Goal: Book appointment/travel/reservation

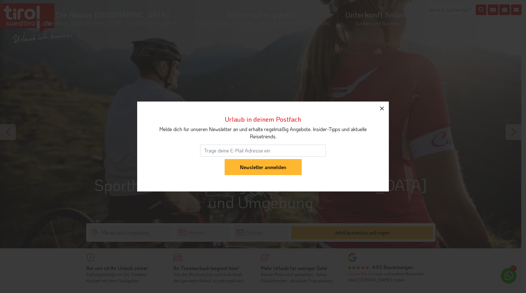
click at [383, 109] on icon "button" at bounding box center [382, 109] width 8 height 8
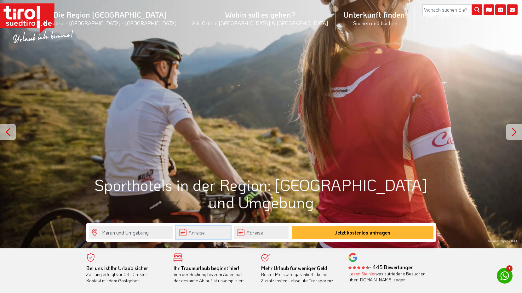
click at [223, 231] on input "text" at bounding box center [203, 233] width 55 height 14
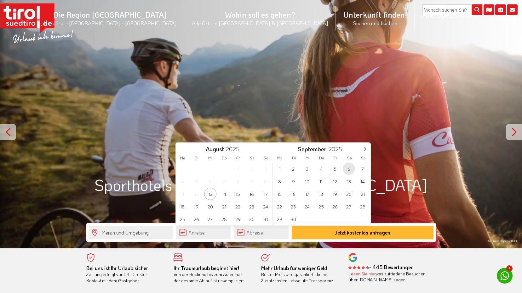
click at [349, 171] on span "6" at bounding box center [348, 169] width 12 height 12
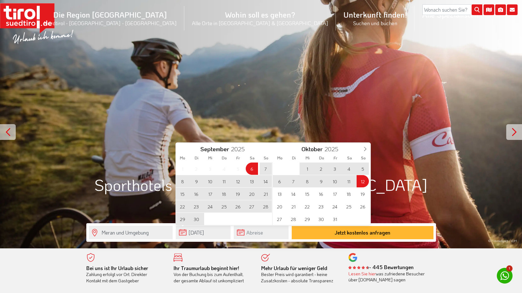
click at [360, 183] on span "12" at bounding box center [362, 181] width 12 height 12
type input "06-09-2025"
type input "12-10-2025"
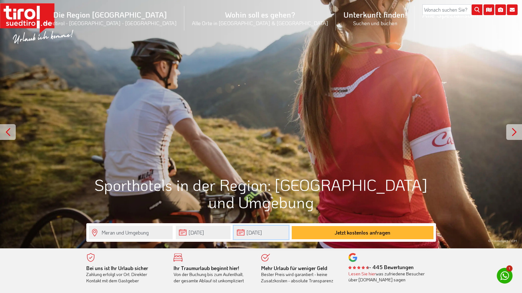
click at [273, 235] on input "12-10-2025" at bounding box center [261, 233] width 55 height 14
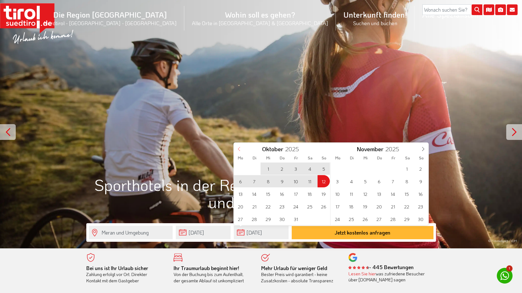
click at [241, 149] on icon at bounding box center [239, 149] width 4 height 4
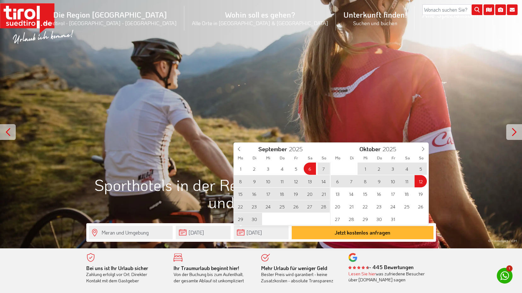
click at [324, 182] on span "14" at bounding box center [323, 181] width 12 height 12
type input "06-09-2025"
type input "14-09-2025"
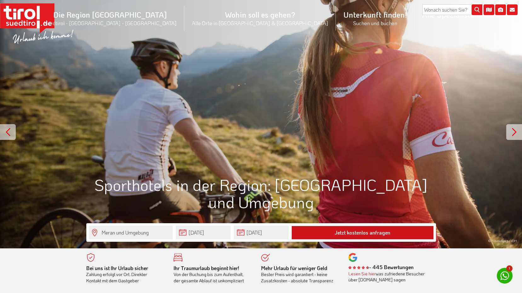
click at [310, 233] on button "Jetzt kostenlos anfragen" at bounding box center [362, 232] width 142 height 13
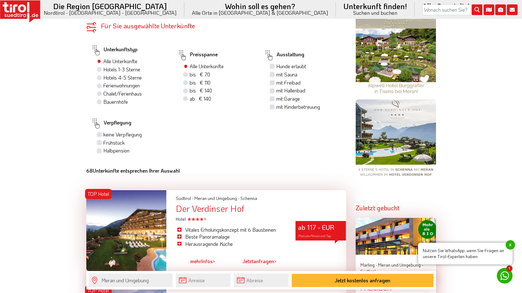
scroll to position [409, 0]
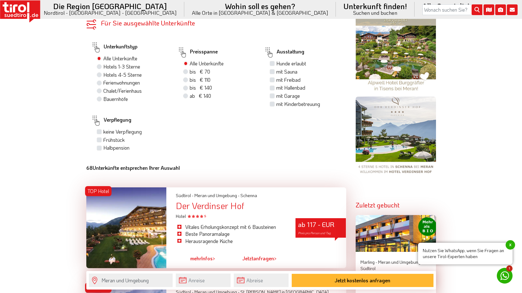
click at [130, 220] on div at bounding box center [126, 228] width 80 height 81
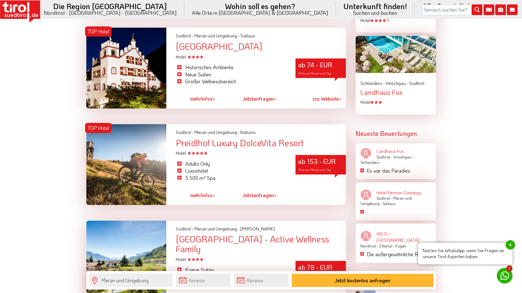
scroll to position [787, 0]
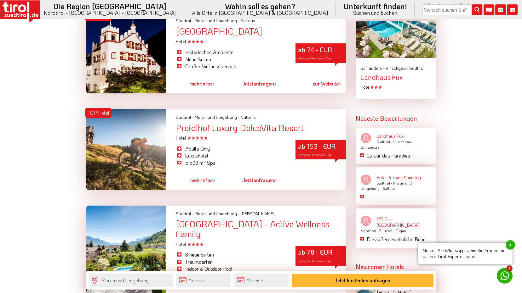
click at [111, 227] on div at bounding box center [126, 251] width 80 height 91
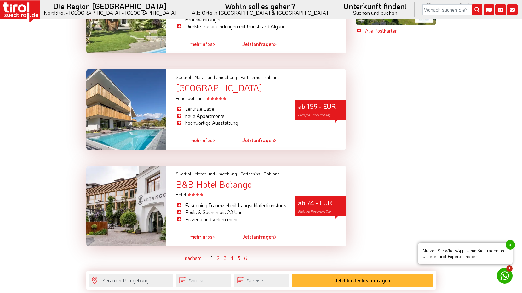
scroll to position [1542, 0]
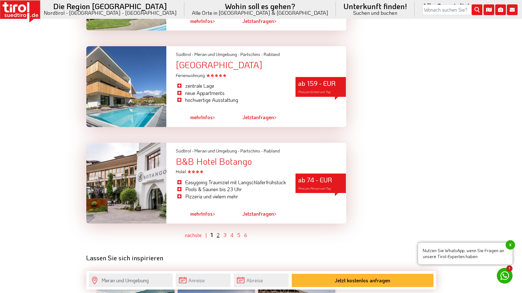
click at [217, 232] on link "2" at bounding box center [218, 235] width 3 height 7
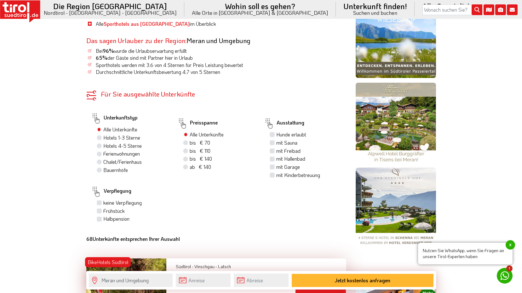
scroll to position [238, 0]
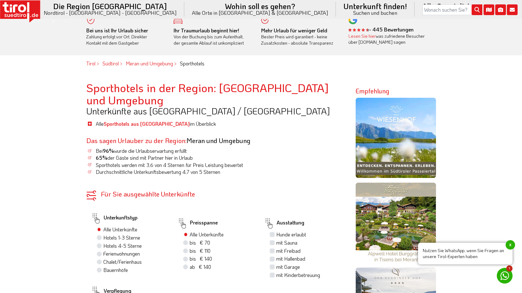
click at [103, 243] on label "Hotels 4-5 Sterne" at bounding box center [122, 246] width 38 height 7
click at [99, 244] on input "Hotels 4-5 Sterne" at bounding box center [100, 246] width 4 height 4
radio input "true"
click at [276, 256] on label "mit Hallenbad" at bounding box center [290, 259] width 29 height 7
click at [273, 257] on input "mit Hallenbad" at bounding box center [273, 259] width 4 height 4
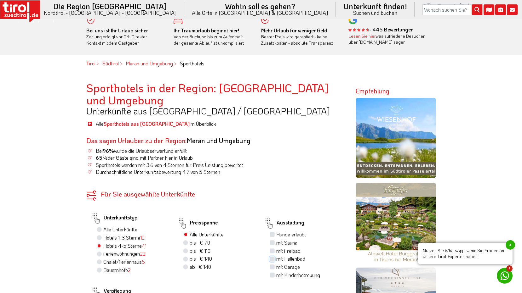
checkbox input "true"
click at [276, 240] on label "mit Sauna" at bounding box center [286, 243] width 21 height 7
click at [272, 241] on input "mit Sauna" at bounding box center [273, 243] width 4 height 4
checkbox input "true"
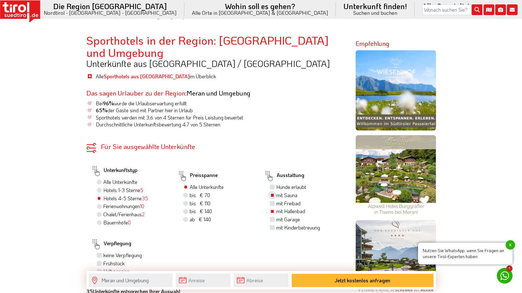
scroll to position [301, 0]
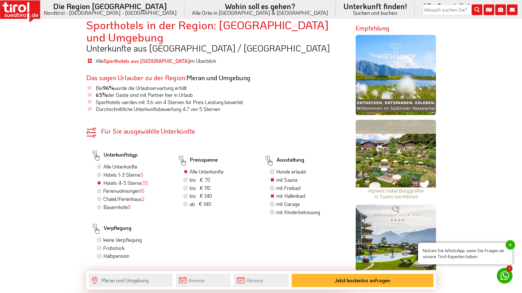
click at [103, 253] on label "Halbpension" at bounding box center [116, 256] width 26 height 7
click at [100, 254] on input "Halbpension" at bounding box center [100, 256] width 4 height 4
checkbox input "true"
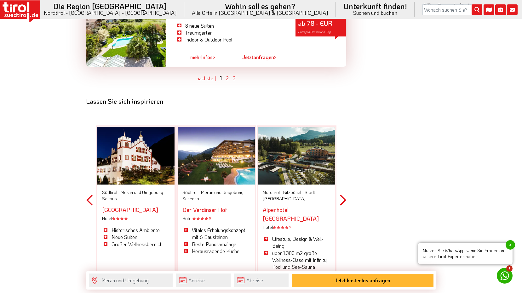
scroll to position [1749, 0]
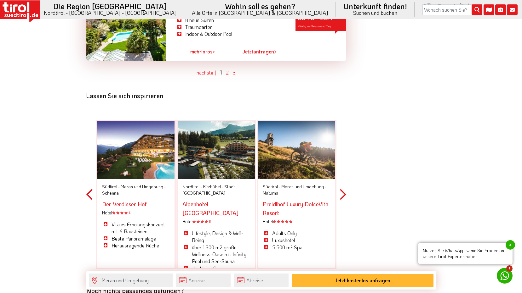
click at [120, 184] on span "Südtirol -" at bounding box center [111, 187] width 18 height 6
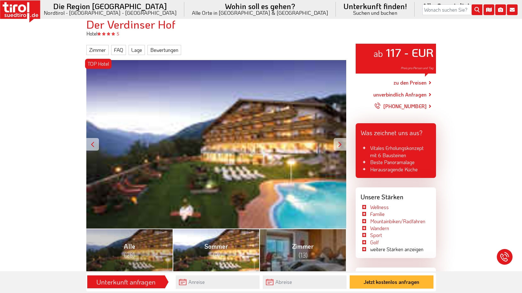
scroll to position [63, 0]
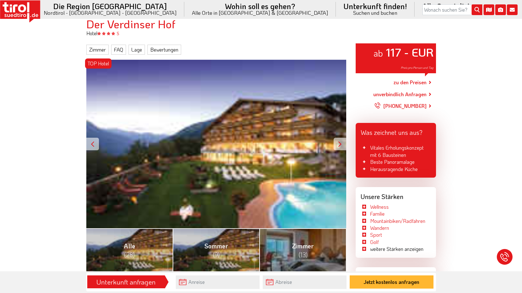
click at [284, 152] on div "TOP Hotel ab 117 - EUR Preis pro Person und Tag" at bounding box center [216, 144] width 260 height 169
click at [340, 144] on div at bounding box center [339, 144] width 13 height 13
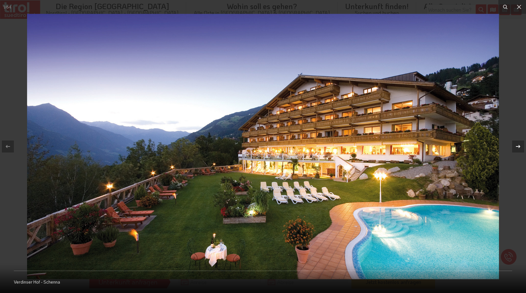
click at [517, 148] on icon at bounding box center [519, 147] width 8 height 8
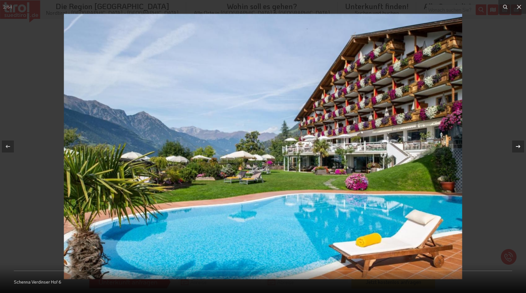
click at [517, 148] on icon at bounding box center [519, 147] width 8 height 8
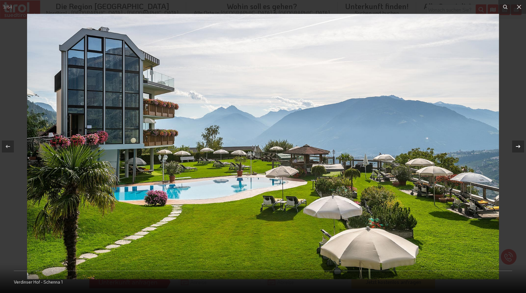
click at [517, 148] on icon at bounding box center [519, 147] width 8 height 8
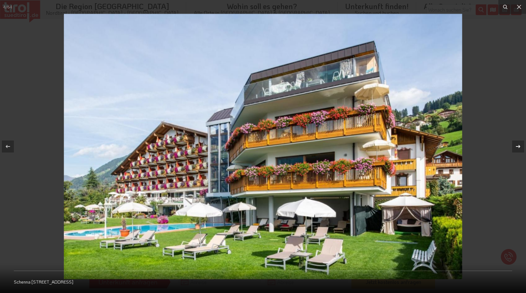
click at [517, 148] on icon at bounding box center [519, 147] width 8 height 8
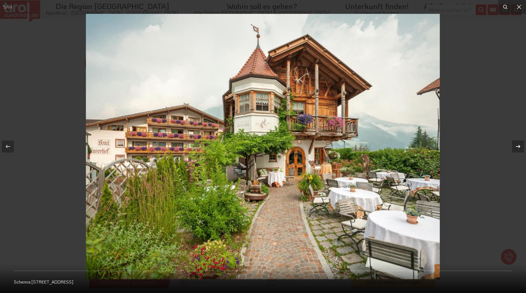
click at [517, 148] on icon at bounding box center [519, 147] width 8 height 8
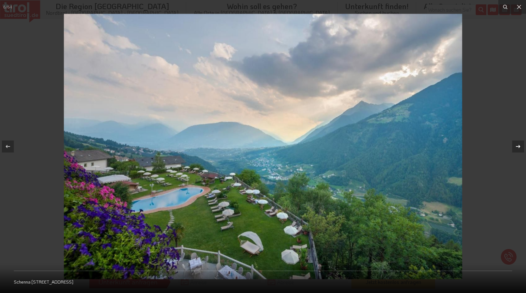
click at [517, 148] on icon at bounding box center [519, 147] width 8 height 8
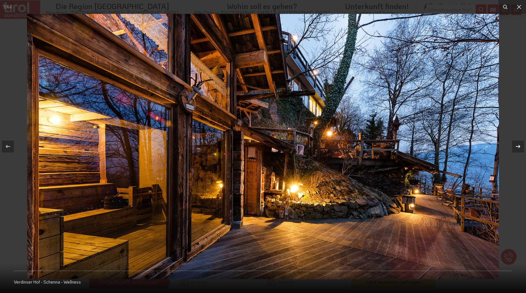
click at [517, 148] on icon at bounding box center [519, 147] width 8 height 8
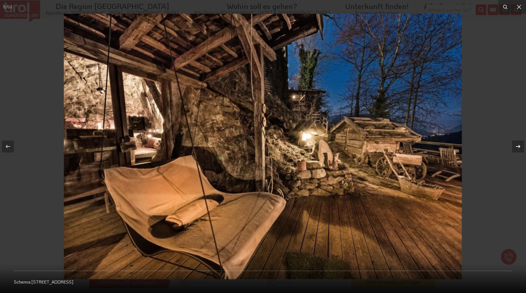
click at [517, 148] on icon at bounding box center [519, 147] width 8 height 8
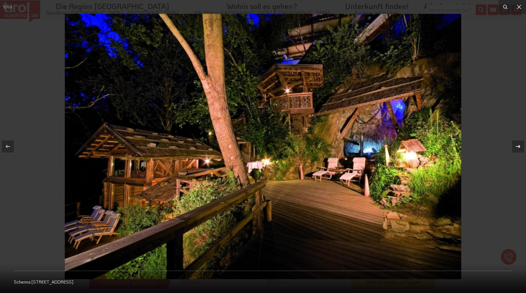
click at [517, 148] on icon at bounding box center [519, 147] width 8 height 8
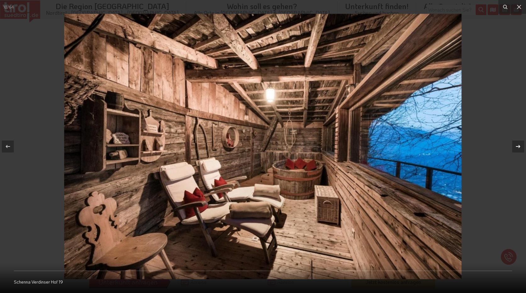
click at [517, 148] on icon at bounding box center [519, 147] width 8 height 8
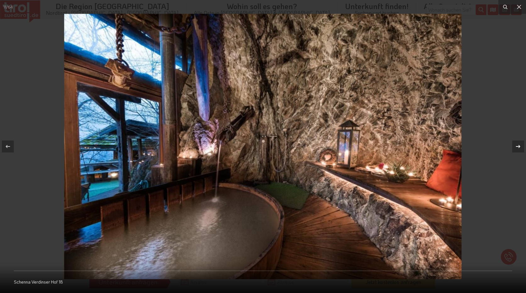
click at [517, 148] on icon at bounding box center [519, 147] width 8 height 8
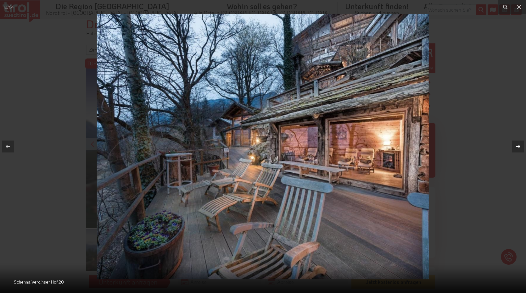
click at [517, 148] on icon at bounding box center [519, 147] width 8 height 8
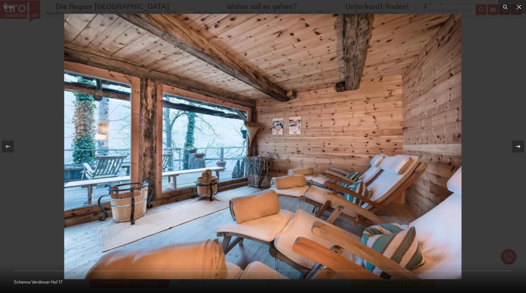
click at [517, 148] on icon at bounding box center [519, 147] width 8 height 8
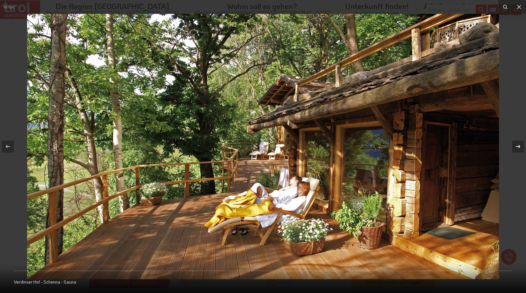
click at [517, 148] on icon at bounding box center [519, 147] width 8 height 8
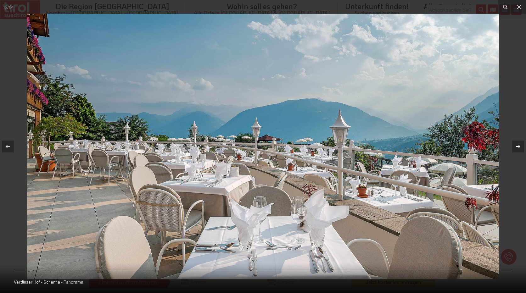
click at [517, 148] on icon at bounding box center [519, 147] width 8 height 8
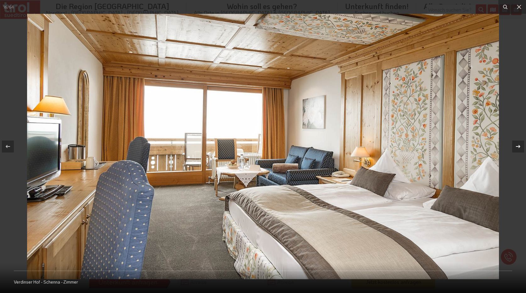
click at [517, 148] on icon at bounding box center [519, 147] width 8 height 8
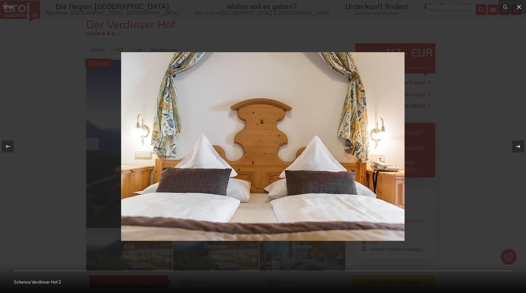
click at [517, 148] on icon at bounding box center [519, 147] width 8 height 8
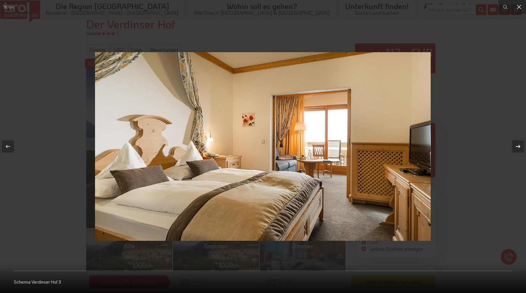
click at [517, 148] on icon at bounding box center [519, 147] width 8 height 8
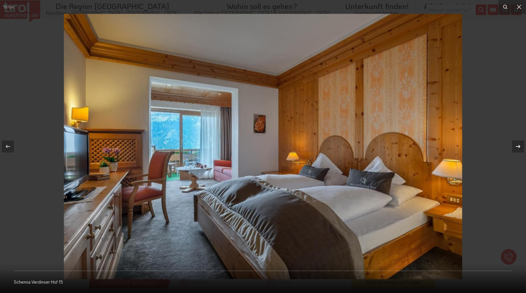
click at [517, 148] on icon at bounding box center [519, 147] width 8 height 8
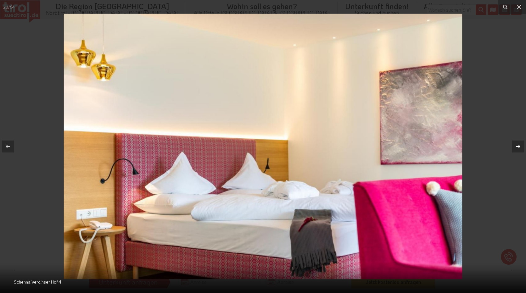
click at [517, 148] on icon at bounding box center [519, 147] width 8 height 8
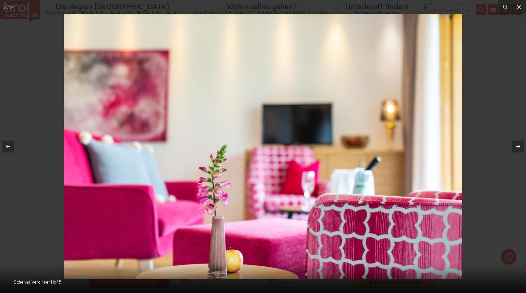
click at [517, 148] on icon at bounding box center [519, 147] width 8 height 8
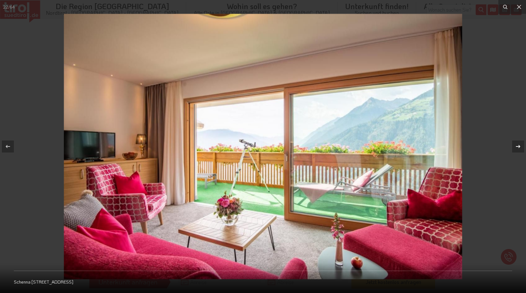
click at [517, 148] on icon at bounding box center [519, 147] width 8 height 8
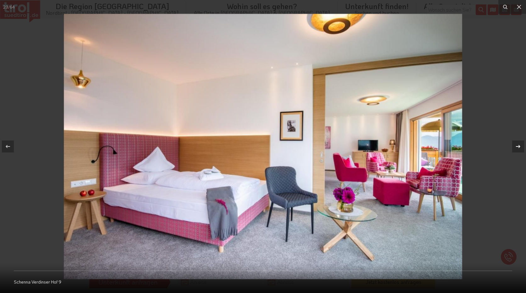
click at [517, 148] on icon at bounding box center [519, 147] width 8 height 8
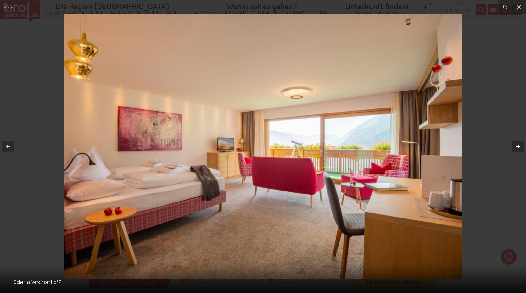
click at [517, 148] on icon at bounding box center [519, 147] width 8 height 8
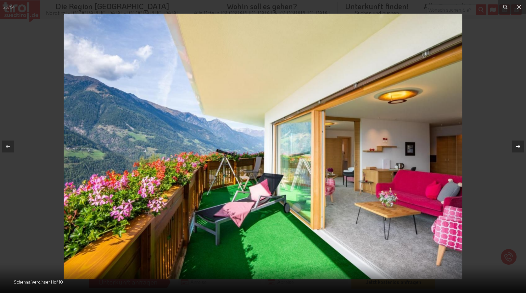
click at [517, 148] on icon at bounding box center [519, 147] width 8 height 8
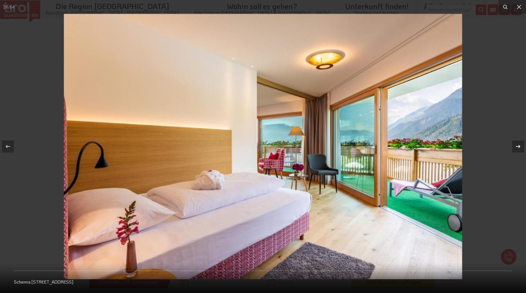
click at [517, 148] on icon at bounding box center [519, 147] width 8 height 8
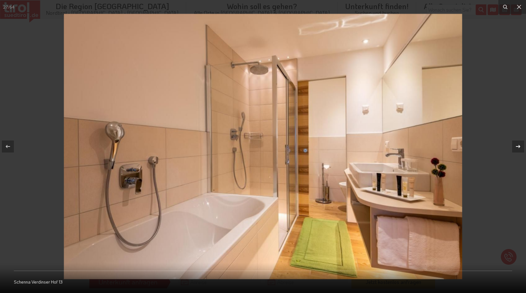
click at [517, 148] on icon at bounding box center [519, 147] width 8 height 8
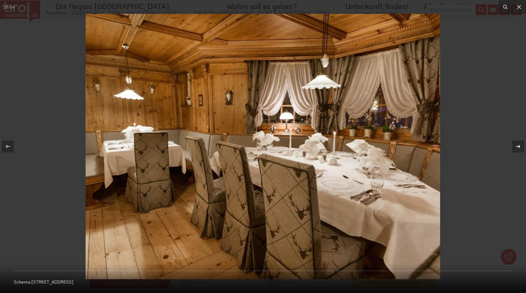
click at [517, 148] on icon at bounding box center [519, 147] width 8 height 8
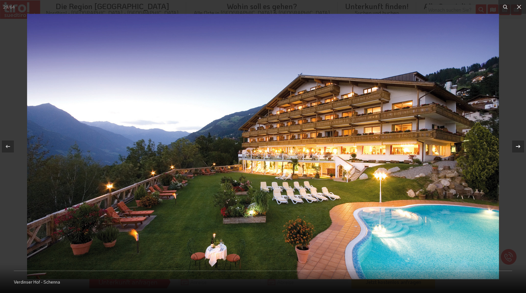
click at [517, 148] on icon at bounding box center [519, 147] width 8 height 8
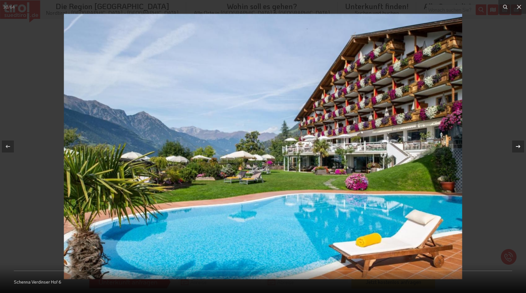
click at [517, 148] on icon at bounding box center [519, 147] width 8 height 8
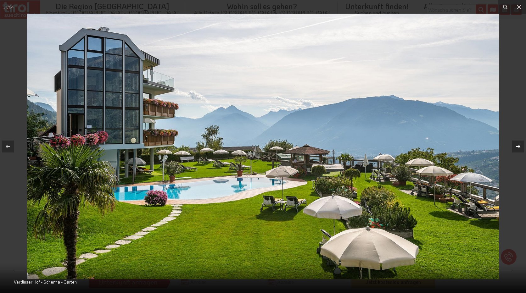
click at [517, 148] on icon at bounding box center [519, 147] width 8 height 8
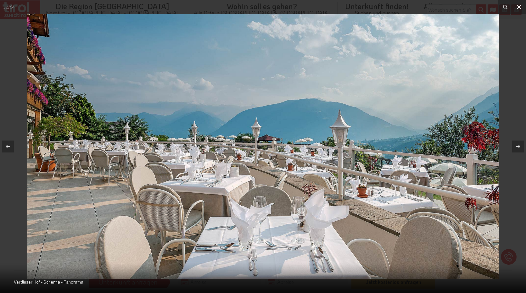
click at [519, 7] on icon at bounding box center [520, 7] width 8 height 8
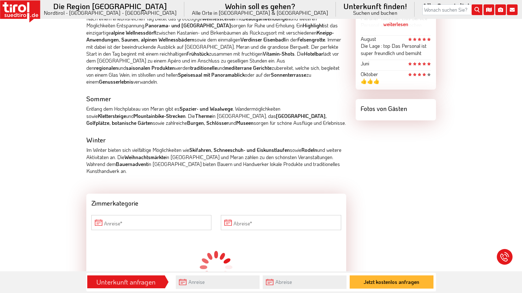
scroll to position [409, 0]
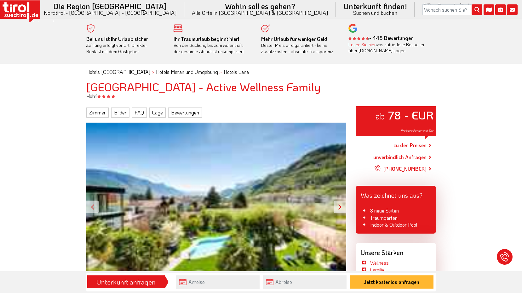
click at [343, 208] on div at bounding box center [339, 207] width 13 height 13
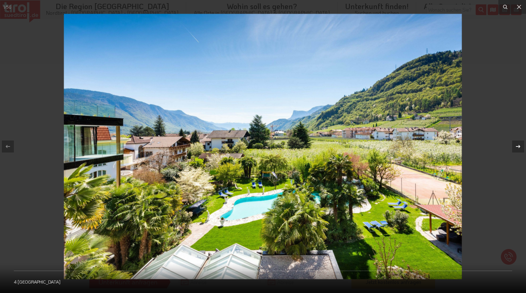
click at [520, 148] on icon at bounding box center [519, 147] width 8 height 8
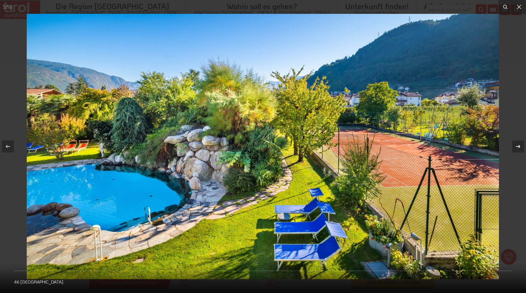
click at [520, 148] on icon at bounding box center [519, 147] width 8 height 8
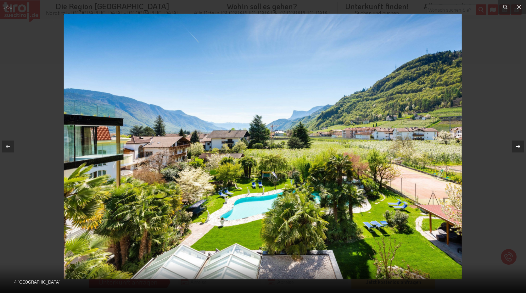
click at [520, 148] on icon at bounding box center [519, 147] width 8 height 8
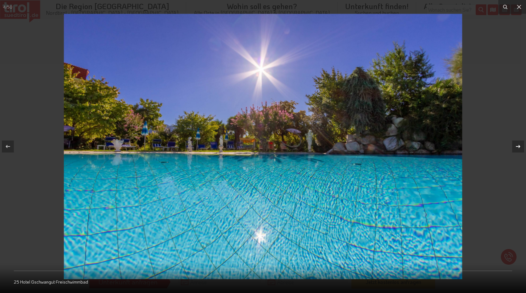
click at [521, 148] on icon at bounding box center [519, 147] width 8 height 8
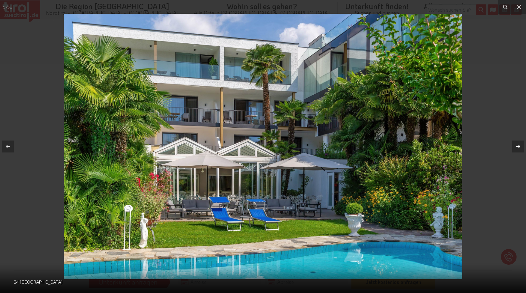
click at [521, 148] on icon at bounding box center [519, 147] width 8 height 8
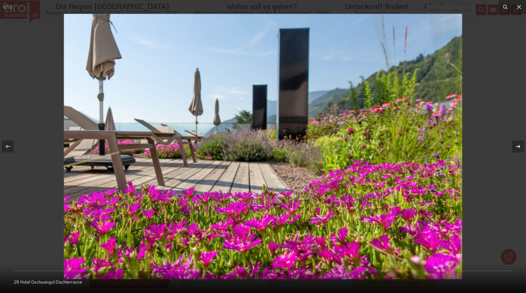
click at [521, 148] on icon at bounding box center [519, 147] width 8 height 8
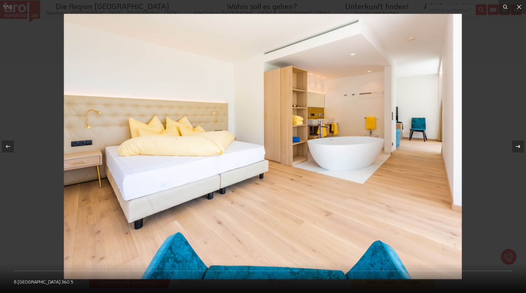
click at [521, 148] on icon at bounding box center [519, 147] width 8 height 8
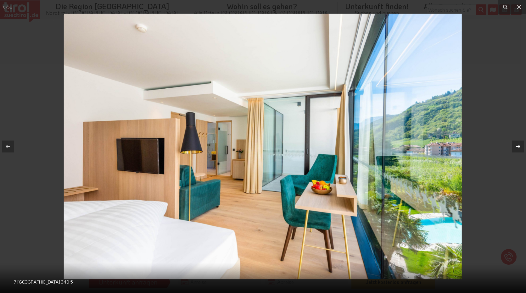
click at [521, 148] on icon at bounding box center [519, 147] width 8 height 8
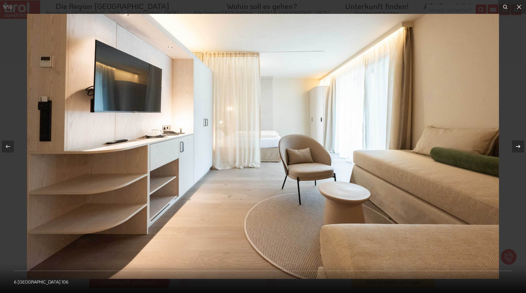
click at [521, 148] on icon at bounding box center [519, 147] width 8 height 8
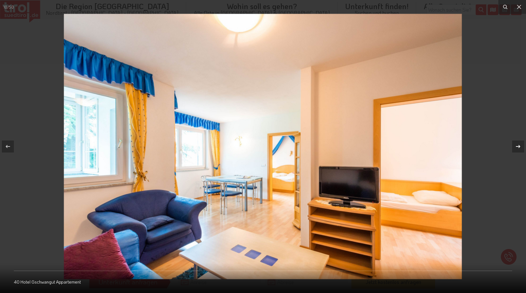
click at [521, 148] on icon at bounding box center [519, 147] width 8 height 8
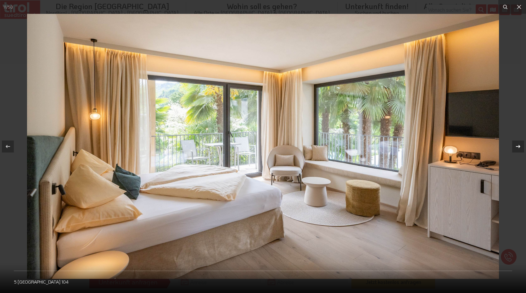
click at [521, 148] on icon at bounding box center [519, 147] width 8 height 8
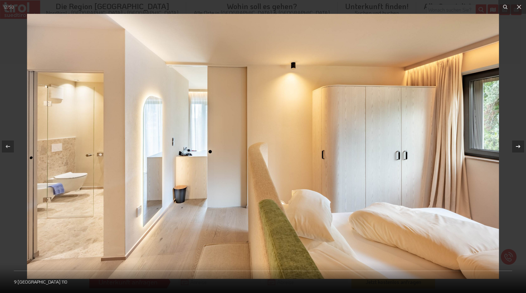
click at [521, 148] on icon at bounding box center [519, 147] width 8 height 8
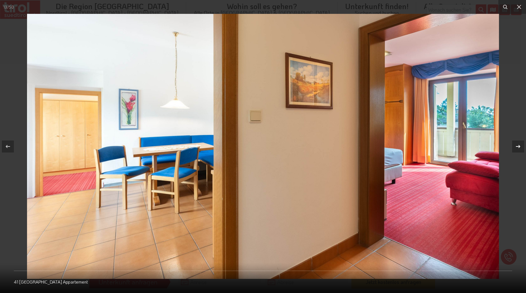
click at [521, 148] on icon at bounding box center [519, 147] width 8 height 8
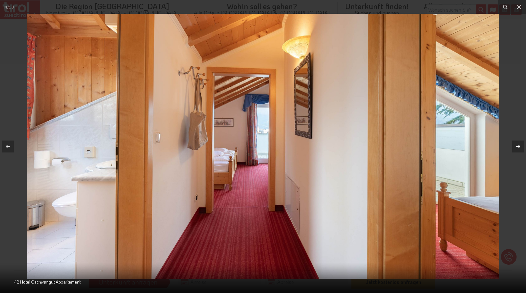
click at [521, 148] on icon at bounding box center [519, 147] width 8 height 8
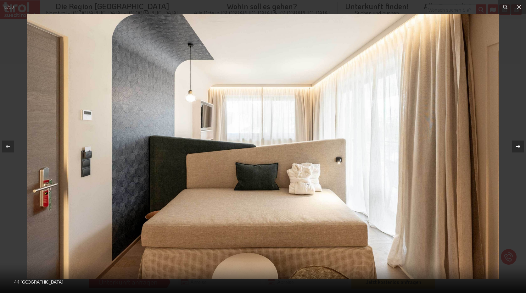
click at [521, 148] on icon at bounding box center [519, 147] width 8 height 8
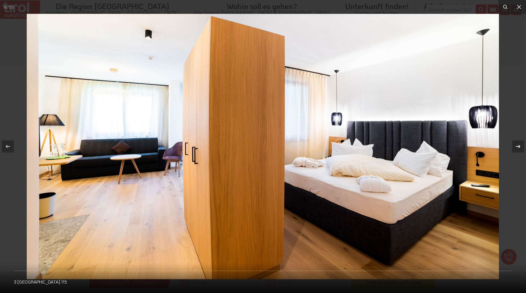
click at [521, 148] on icon at bounding box center [519, 147] width 8 height 8
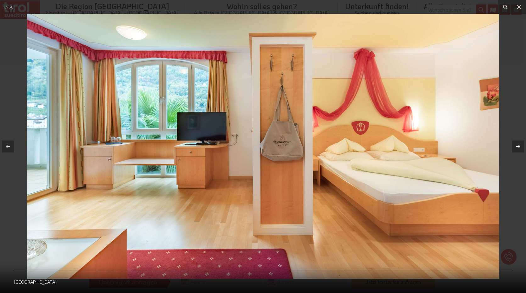
click at [521, 148] on icon at bounding box center [519, 147] width 8 height 8
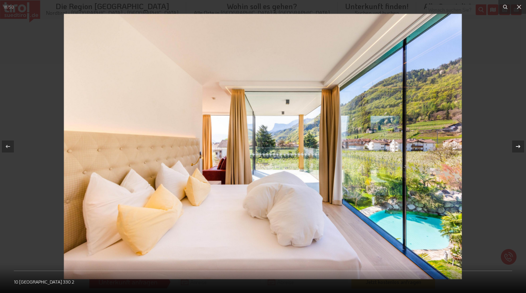
click at [521, 148] on icon at bounding box center [519, 147] width 8 height 8
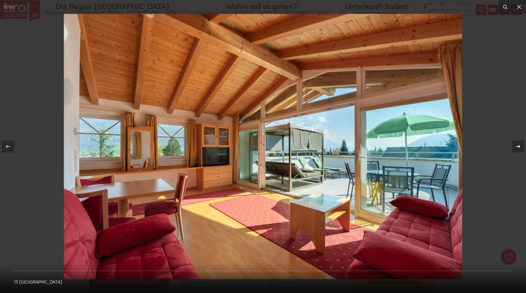
click at [521, 148] on icon at bounding box center [519, 147] width 8 height 8
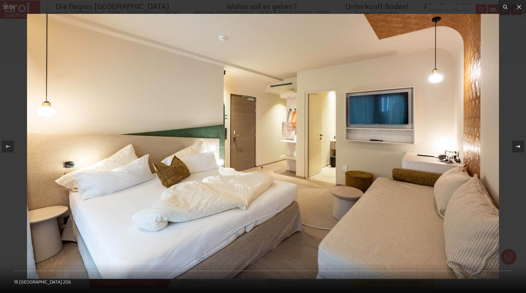
click at [521, 148] on icon at bounding box center [519, 147] width 8 height 8
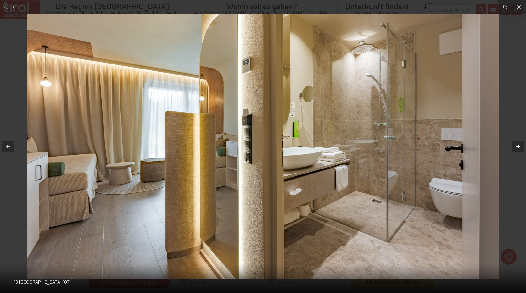
click at [521, 148] on icon at bounding box center [519, 147] width 8 height 8
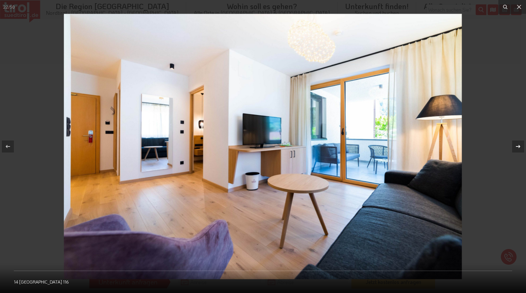
click at [521, 148] on icon at bounding box center [519, 147] width 8 height 8
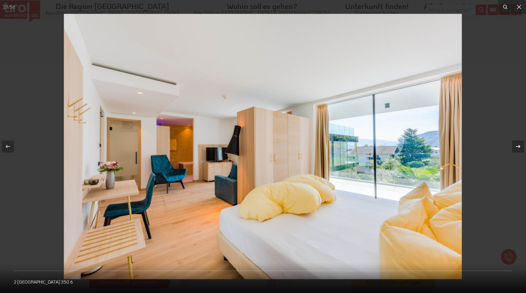
click at [521, 148] on icon at bounding box center [519, 147] width 8 height 8
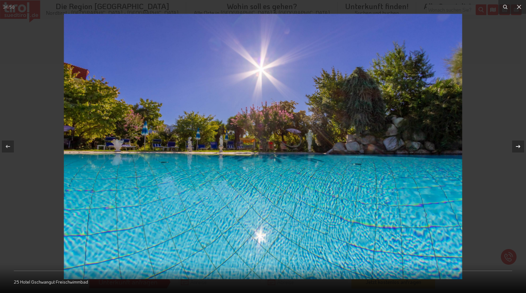
click at [521, 148] on icon at bounding box center [519, 147] width 8 height 8
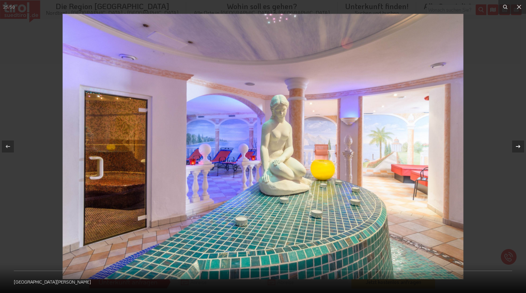
click at [521, 148] on icon at bounding box center [519, 147] width 8 height 8
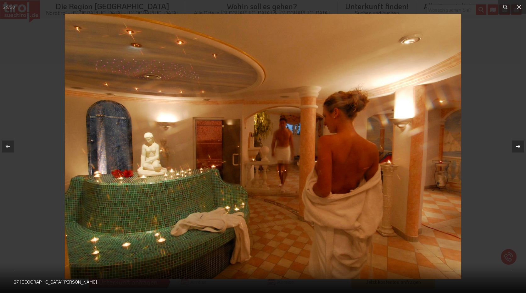
click at [521, 148] on icon at bounding box center [519, 147] width 8 height 8
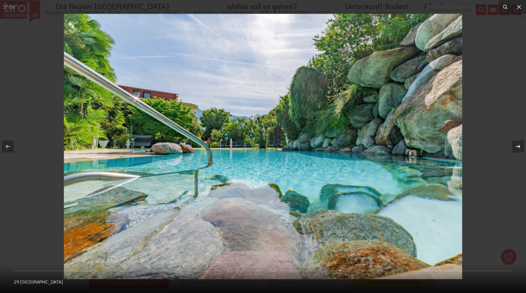
click at [520, 148] on icon at bounding box center [519, 147] width 8 height 8
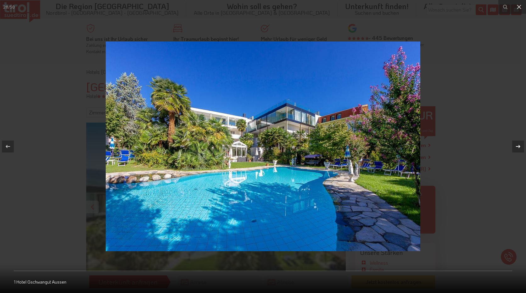
click at [521, 147] on icon at bounding box center [519, 147] width 8 height 8
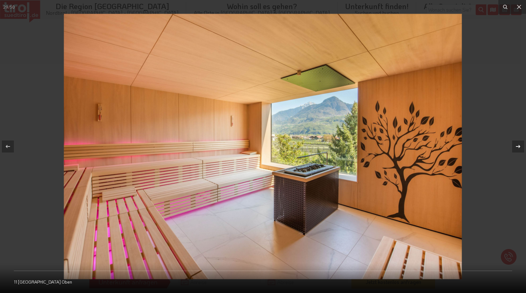
click at [521, 147] on icon at bounding box center [519, 147] width 8 height 8
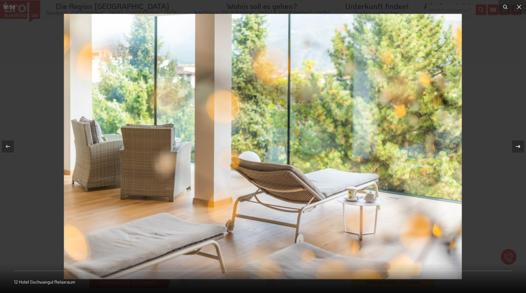
click at [521, 147] on icon at bounding box center [519, 147] width 8 height 8
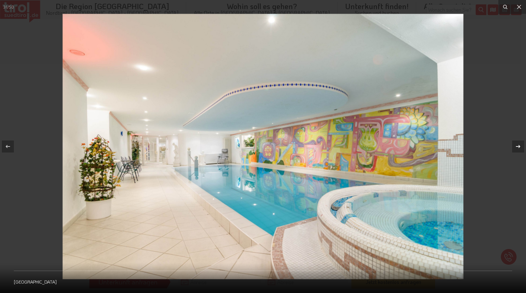
click at [521, 147] on icon at bounding box center [519, 147] width 8 height 8
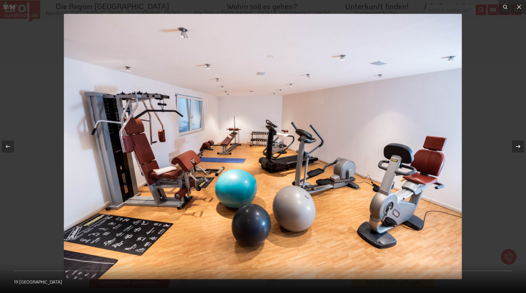
click at [521, 147] on icon at bounding box center [519, 147] width 8 height 8
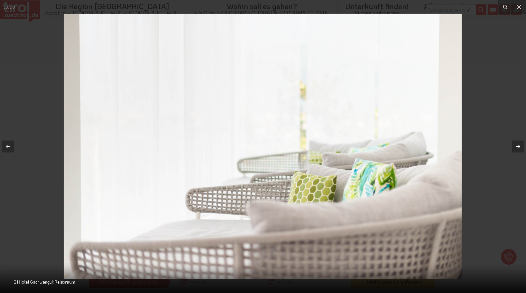
click at [521, 147] on icon at bounding box center [519, 147] width 8 height 8
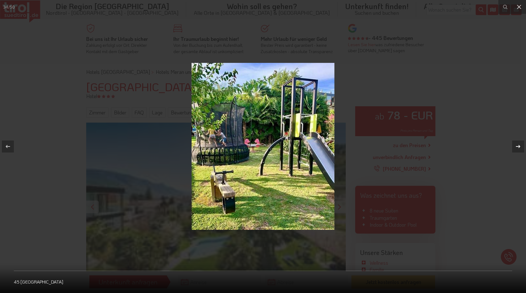
click at [521, 147] on icon at bounding box center [519, 147] width 8 height 8
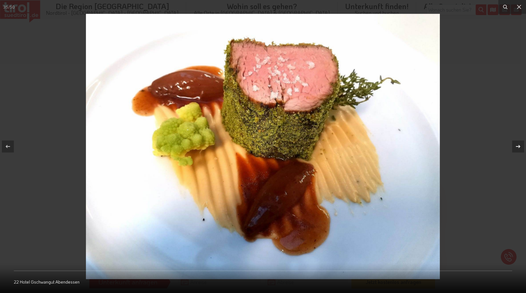
click at [521, 147] on icon at bounding box center [519, 147] width 8 height 8
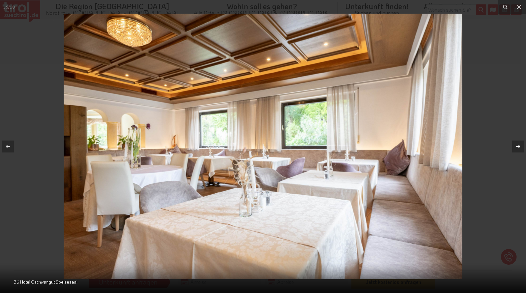
click at [520, 147] on icon at bounding box center [518, 146] width 4 height 3
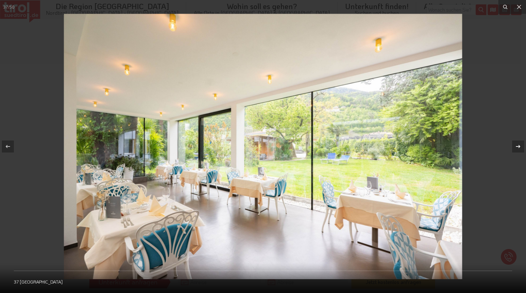
click at [520, 147] on icon at bounding box center [518, 146] width 4 height 3
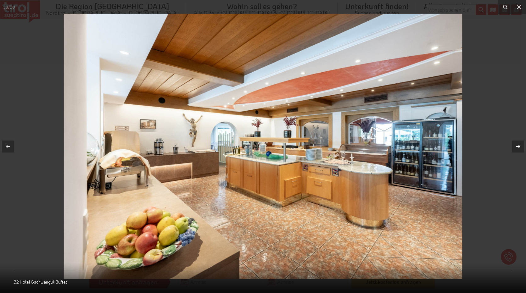
click at [520, 147] on icon at bounding box center [518, 146] width 4 height 3
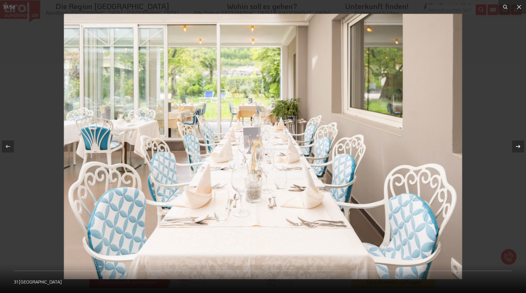
click at [520, 147] on icon at bounding box center [518, 146] width 4 height 3
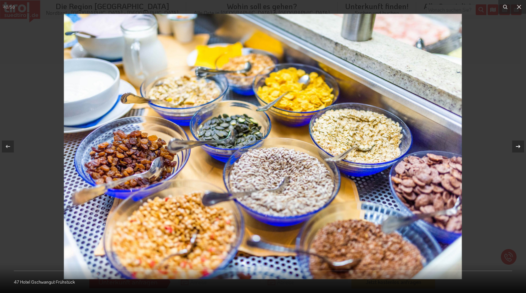
click at [520, 147] on icon at bounding box center [518, 146] width 4 height 3
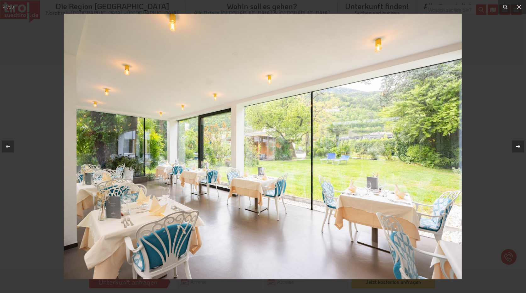
click at [520, 147] on icon at bounding box center [518, 146] width 4 height 3
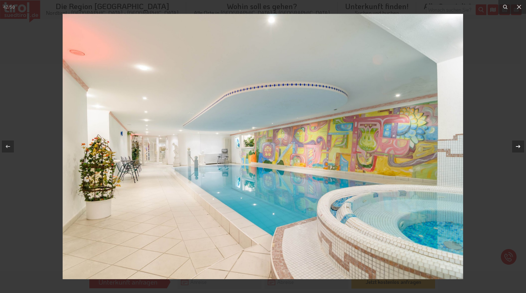
click at [520, 147] on icon at bounding box center [518, 146] width 4 height 3
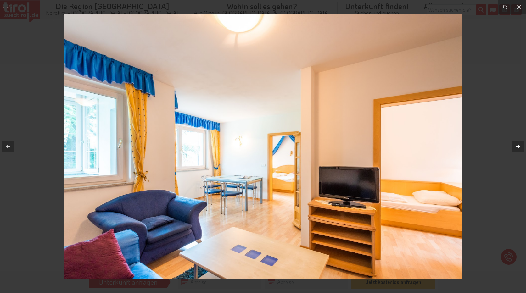
click at [520, 147] on icon at bounding box center [518, 146] width 4 height 3
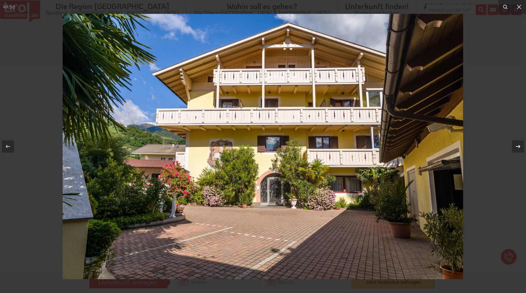
click at [520, 147] on icon at bounding box center [518, 146] width 4 height 3
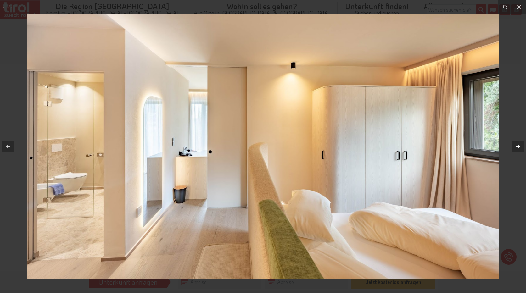
click at [520, 147] on icon at bounding box center [518, 146] width 4 height 3
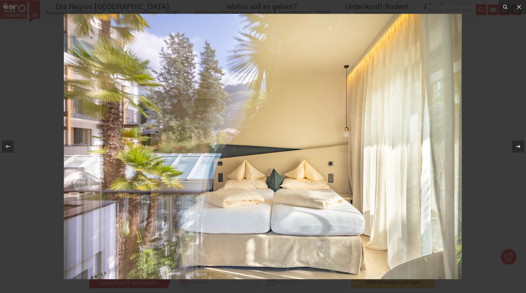
click at [520, 147] on icon at bounding box center [518, 146] width 4 height 3
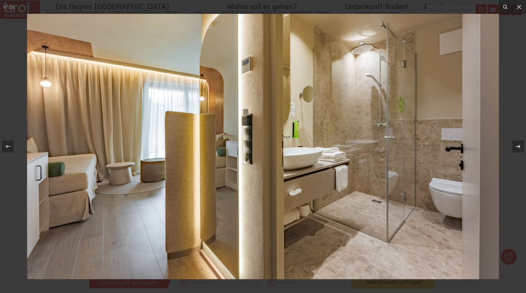
click at [520, 147] on icon at bounding box center [518, 146] width 4 height 3
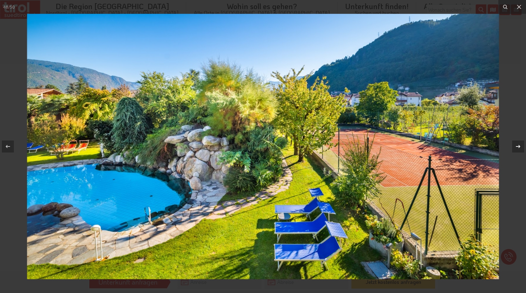
click at [520, 147] on icon at bounding box center [518, 146] width 4 height 3
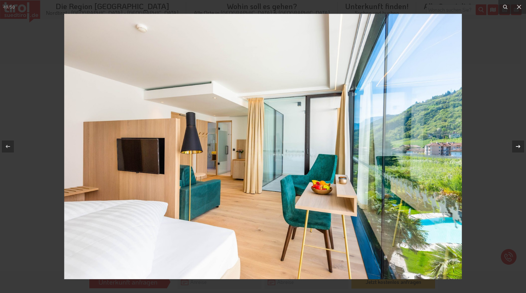
click at [520, 147] on icon at bounding box center [518, 146] width 4 height 3
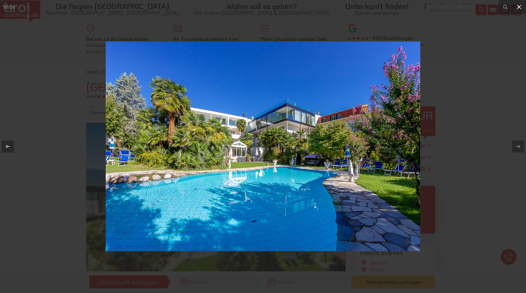
click at [521, 6] on icon at bounding box center [520, 7] width 8 height 8
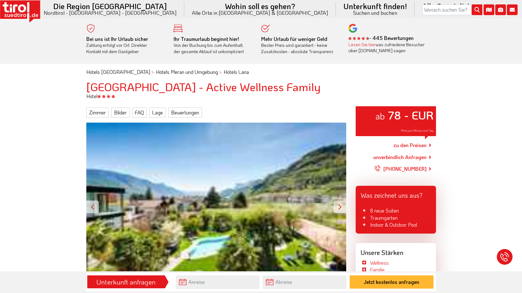
click at [413, 147] on link "zu den Preisen" at bounding box center [409, 146] width 33 height 16
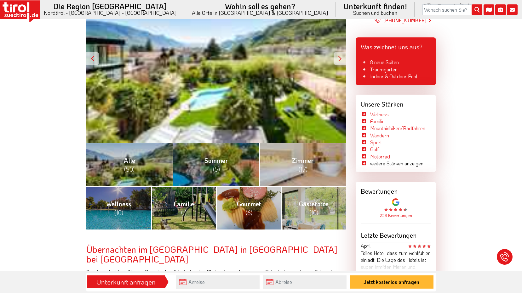
scroll to position [31, 0]
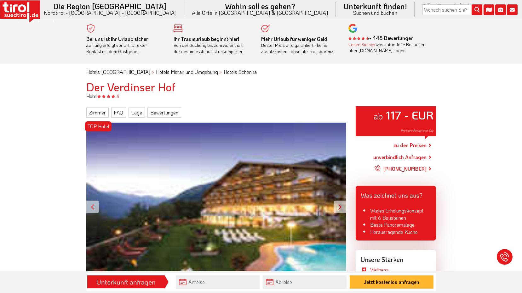
click at [164, 163] on div "TOP Hotel ab 117 - EUR Preis pro Person und Tag" at bounding box center [216, 207] width 260 height 169
click at [177, 210] on div "TOP Hotel ab 117 - EUR Preis pro Person und Tag" at bounding box center [216, 207] width 260 height 169
